Goal: Task Accomplishment & Management: Use online tool/utility

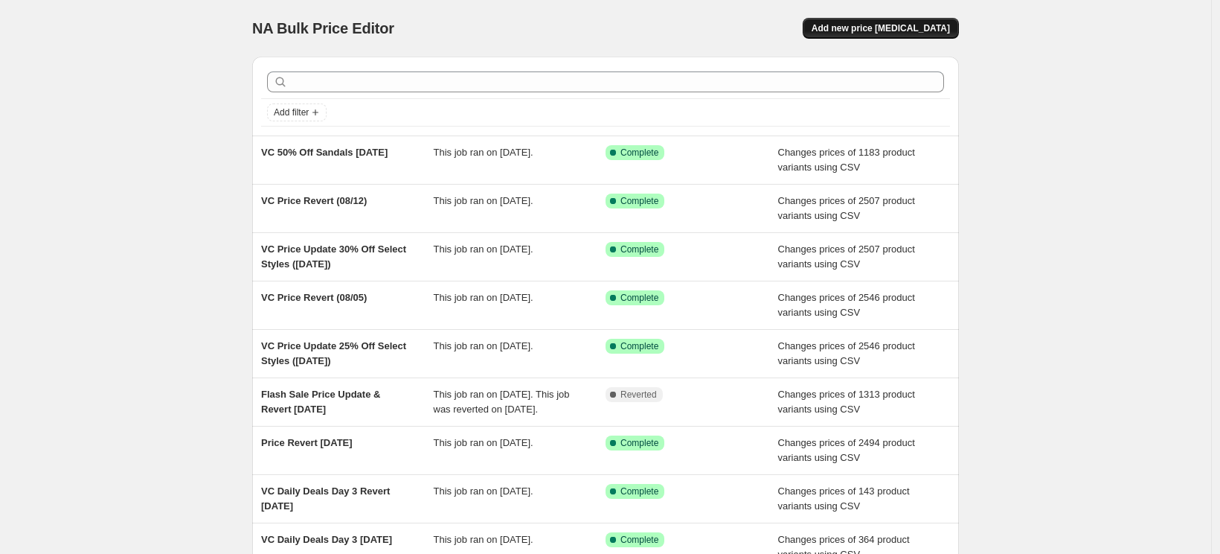
click at [923, 27] on span "Add new price change job" at bounding box center [881, 28] width 138 height 12
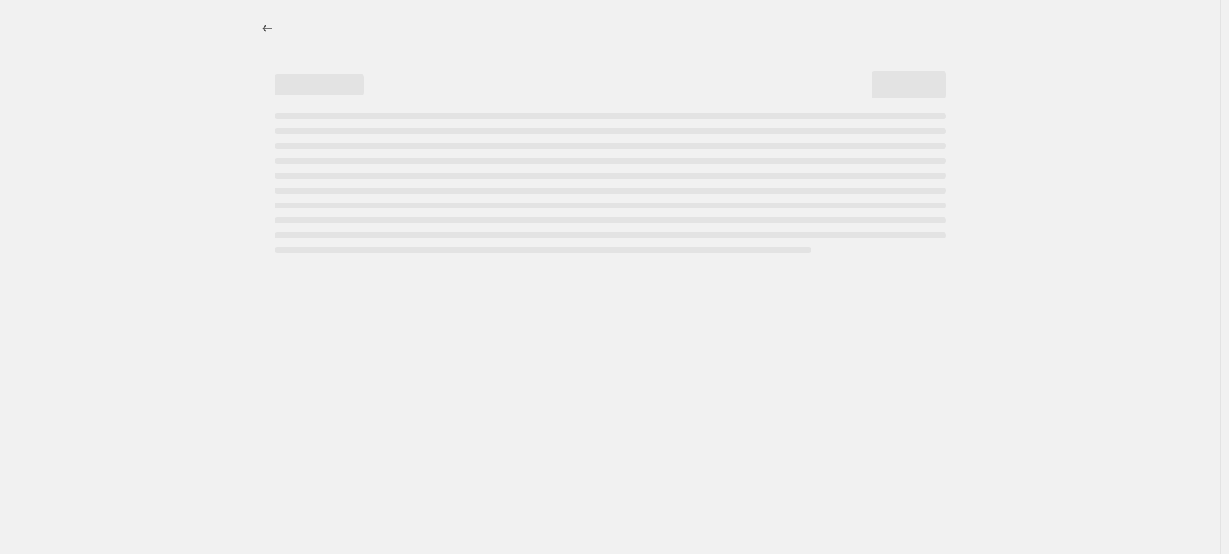
select select "percentage"
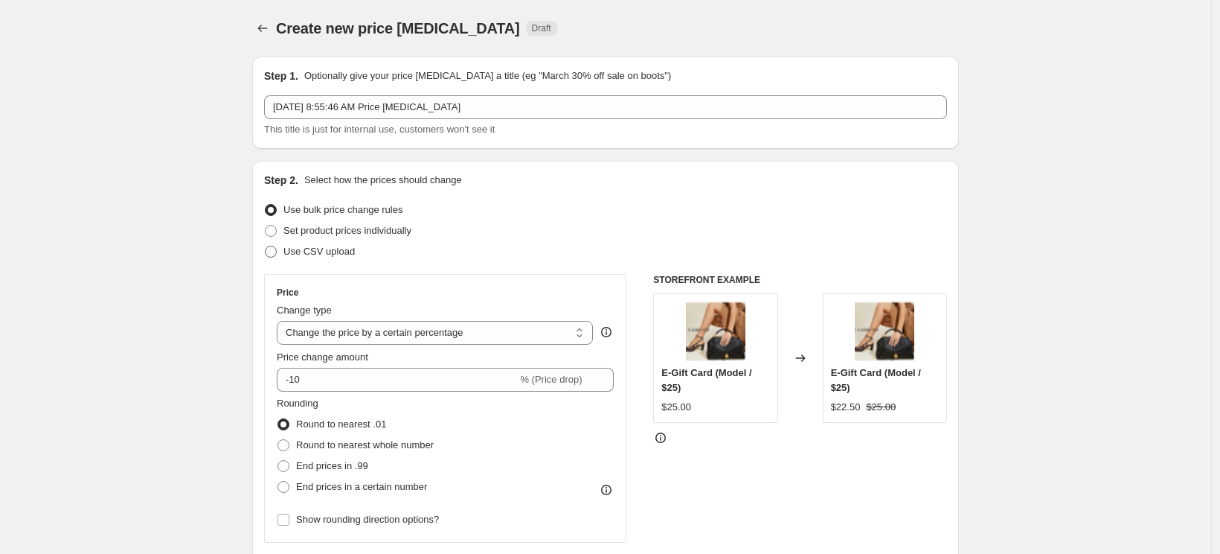
click at [346, 251] on span "Use CSV upload" at bounding box center [319, 251] width 71 height 11
click at [266, 246] on input "Use CSV upload" at bounding box center [265, 246] width 1 height 1
radio input "true"
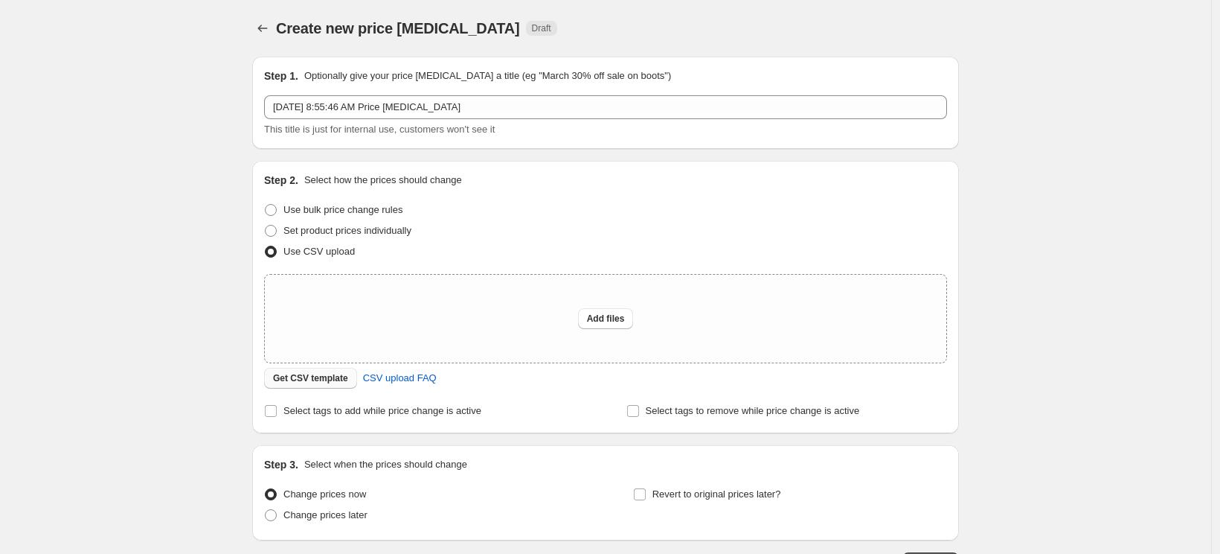
click at [331, 382] on span "Get CSV template" at bounding box center [310, 378] width 75 height 12
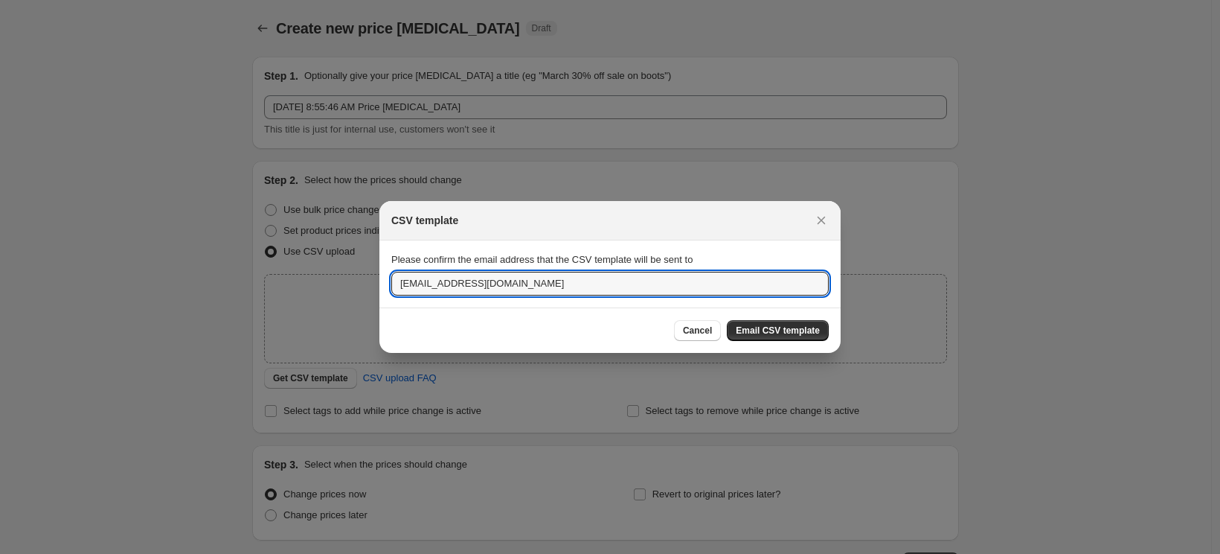
drag, startPoint x: 441, startPoint y: 283, endPoint x: 361, endPoint y: 274, distance: 80.9
type input "enadborski@authentic.com"
click at [805, 327] on span "Email CSV template" at bounding box center [778, 330] width 84 height 12
